Goal: Task Accomplishment & Management: Manage account settings

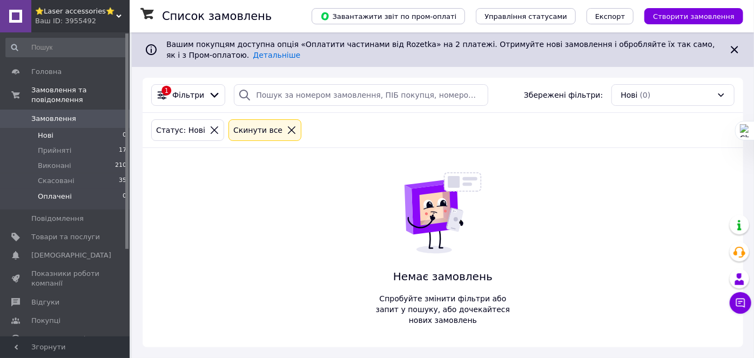
click at [47, 192] on span "Оплачені" at bounding box center [55, 197] width 34 height 10
click at [46, 131] on span "Нові" at bounding box center [46, 136] width 16 height 10
click at [55, 146] on span "Прийняті" at bounding box center [54, 151] width 33 height 10
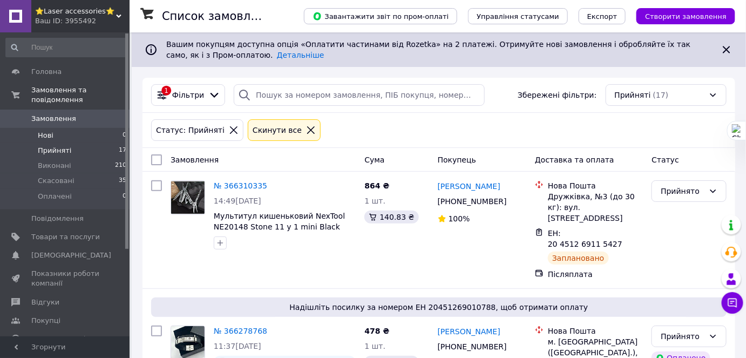
click at [40, 131] on span "Нові" at bounding box center [46, 136] width 16 height 10
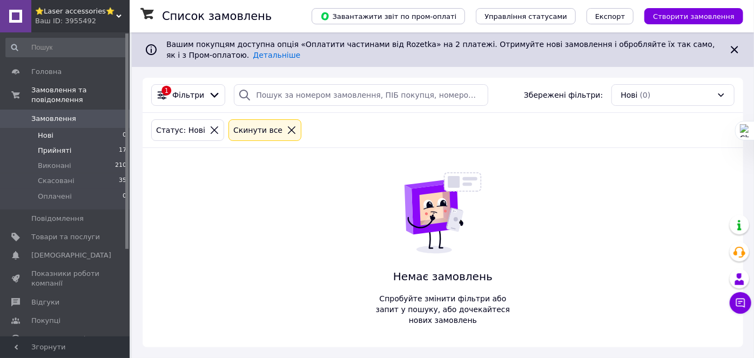
click at [57, 146] on span "Прийняті" at bounding box center [54, 151] width 33 height 10
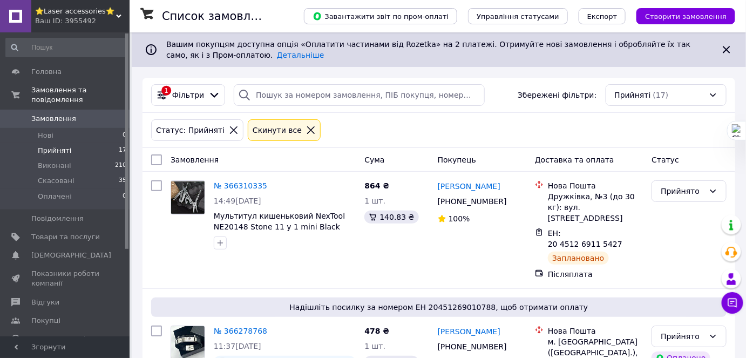
drag, startPoint x: 53, startPoint y: 242, endPoint x: 61, endPoint y: 233, distance: 11.8
click at [53, 250] on span "[DEMOGRAPHIC_DATA]" at bounding box center [71, 255] width 80 height 10
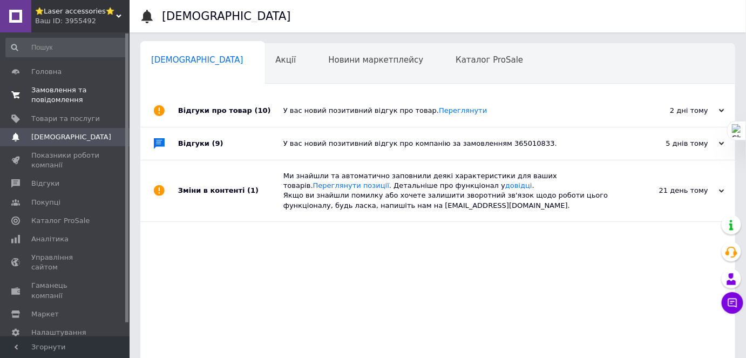
click at [56, 90] on span "Замовлення та повідомлення" at bounding box center [65, 94] width 69 height 19
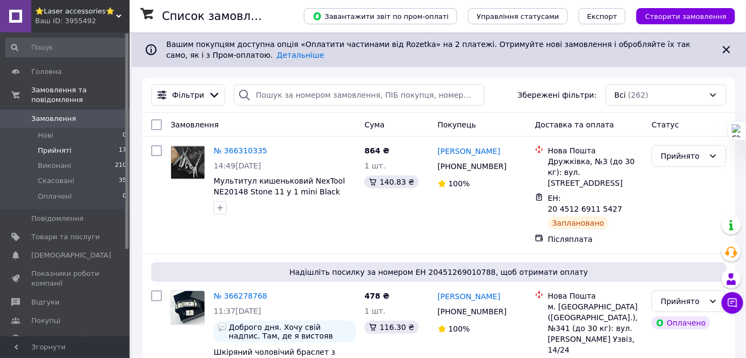
click at [61, 146] on span "Прийняті" at bounding box center [54, 151] width 33 height 10
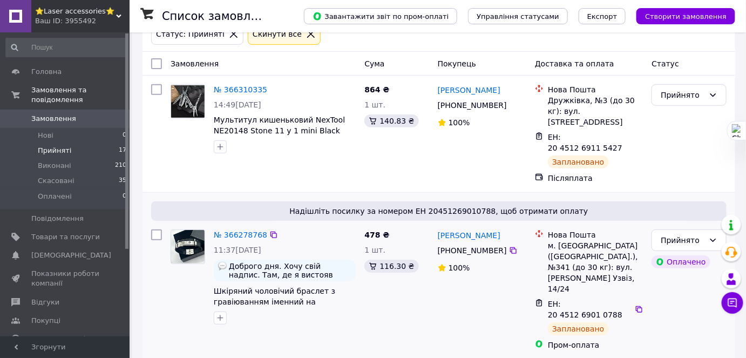
scroll to position [98, 0]
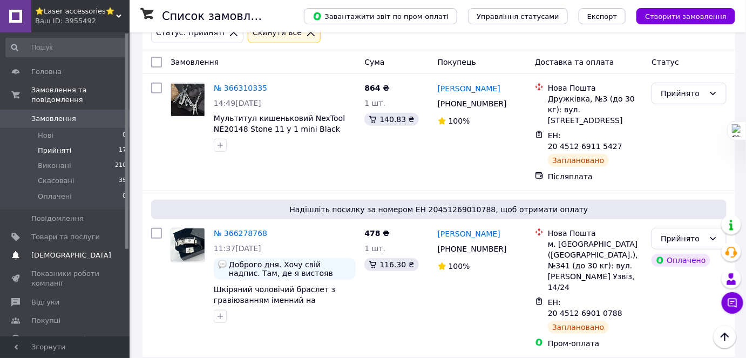
click at [62, 250] on span "[DEMOGRAPHIC_DATA]" at bounding box center [71, 255] width 80 height 10
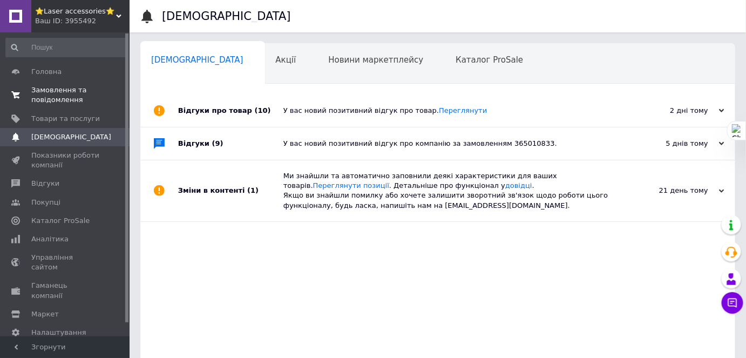
click at [74, 104] on span "Замовлення та повідомлення" at bounding box center [65, 94] width 69 height 19
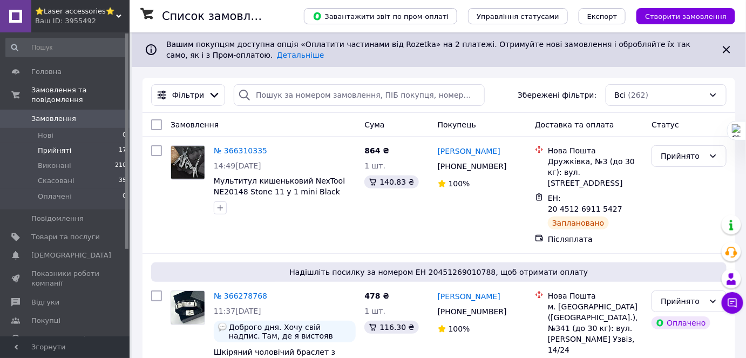
click at [56, 146] on span "Прийняті" at bounding box center [54, 151] width 33 height 10
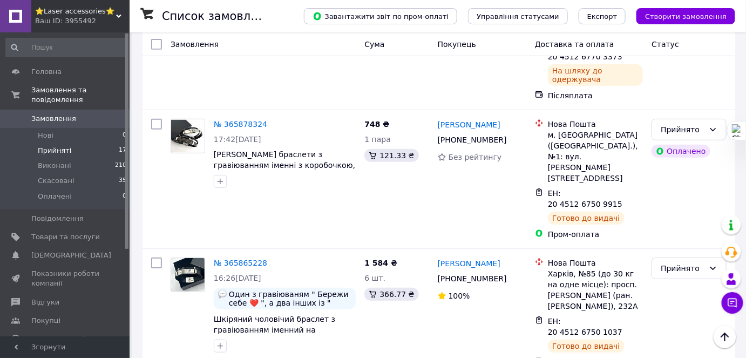
scroll to position [1474, 0]
